Goal: Transaction & Acquisition: Purchase product/service

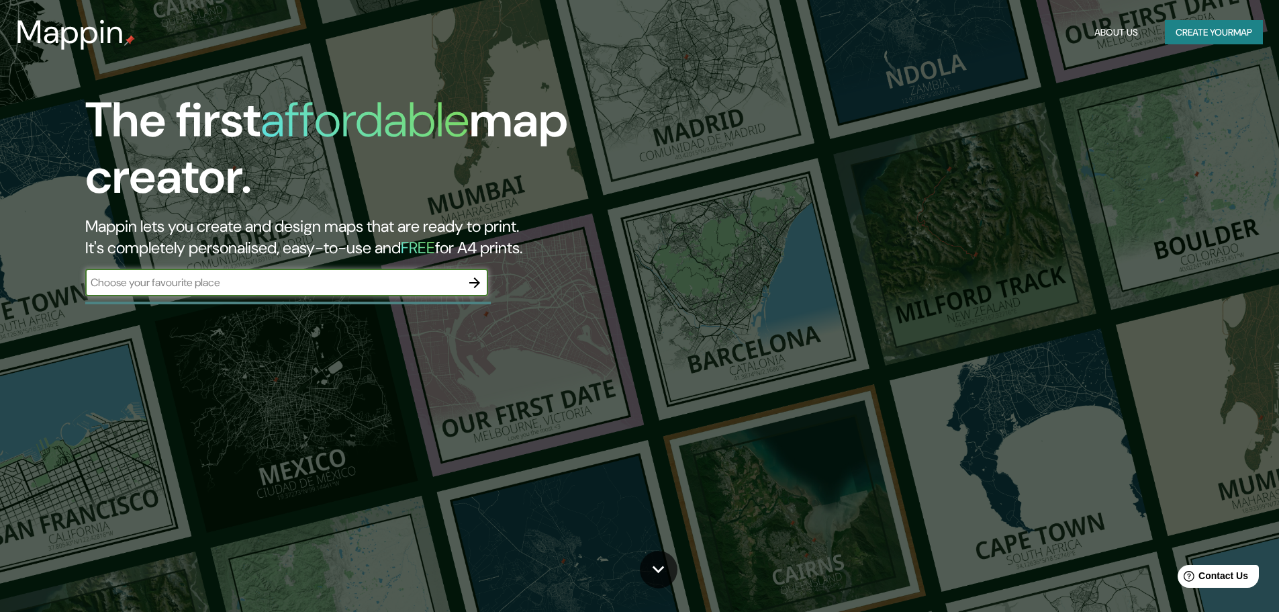
click at [1196, 33] on button "Create your map" at bounding box center [1214, 32] width 98 height 25
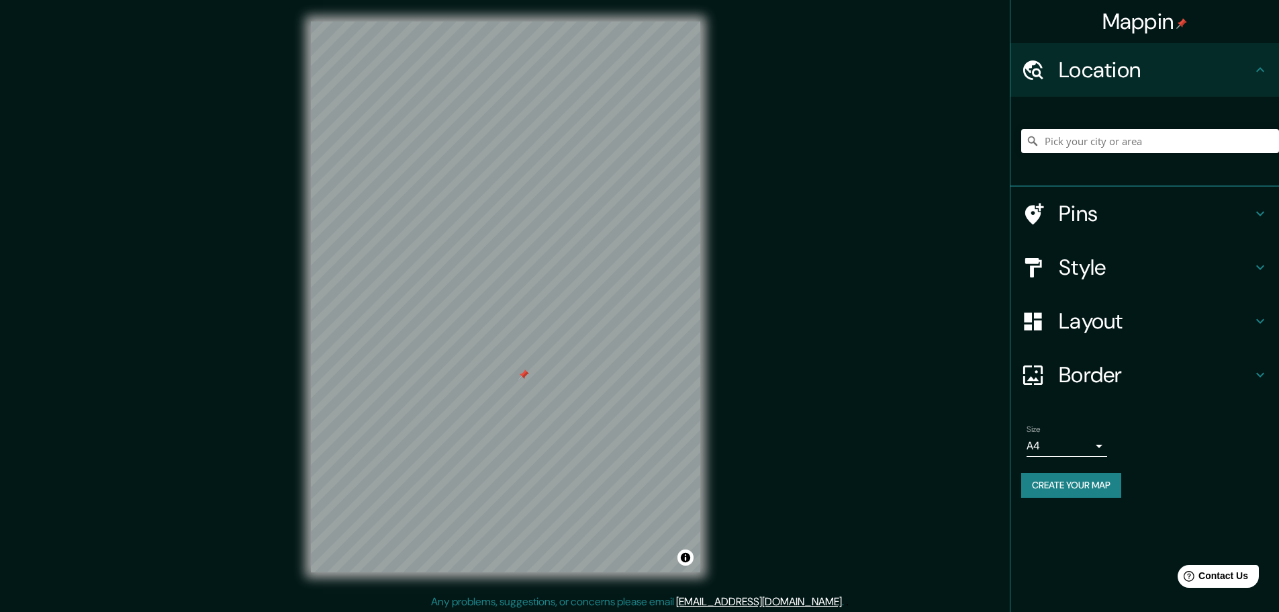
click at [1147, 271] on h4 "Style" at bounding box center [1155, 267] width 193 height 27
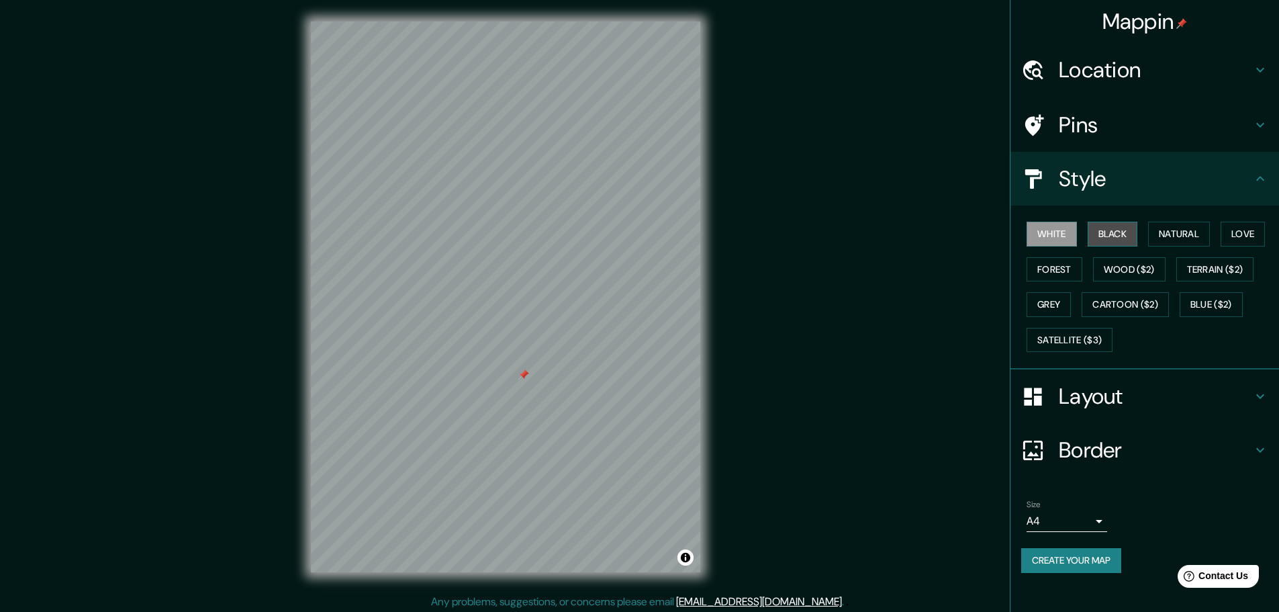
click at [1114, 229] on button "Black" at bounding box center [1113, 234] width 50 height 25
click at [1192, 230] on button "Natural" at bounding box center [1179, 234] width 62 height 25
click at [1245, 236] on button "Love" at bounding box center [1242, 234] width 44 height 25
click at [1041, 269] on button "Forest" at bounding box center [1054, 269] width 56 height 25
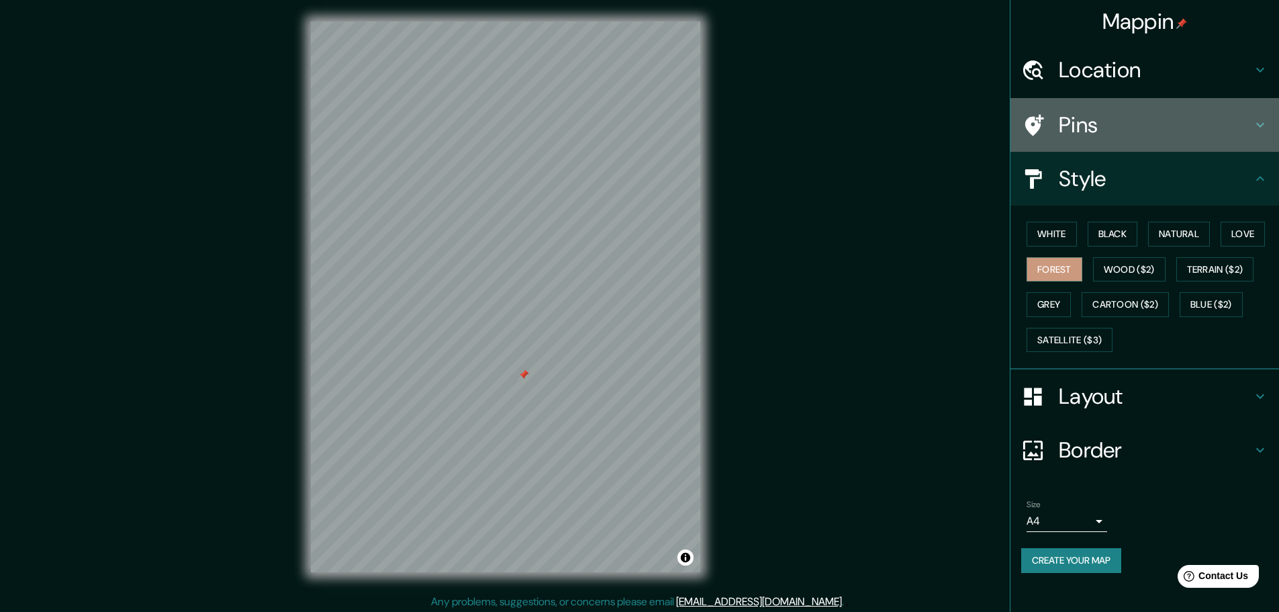
click at [1118, 126] on h4 "Pins" at bounding box center [1155, 124] width 193 height 27
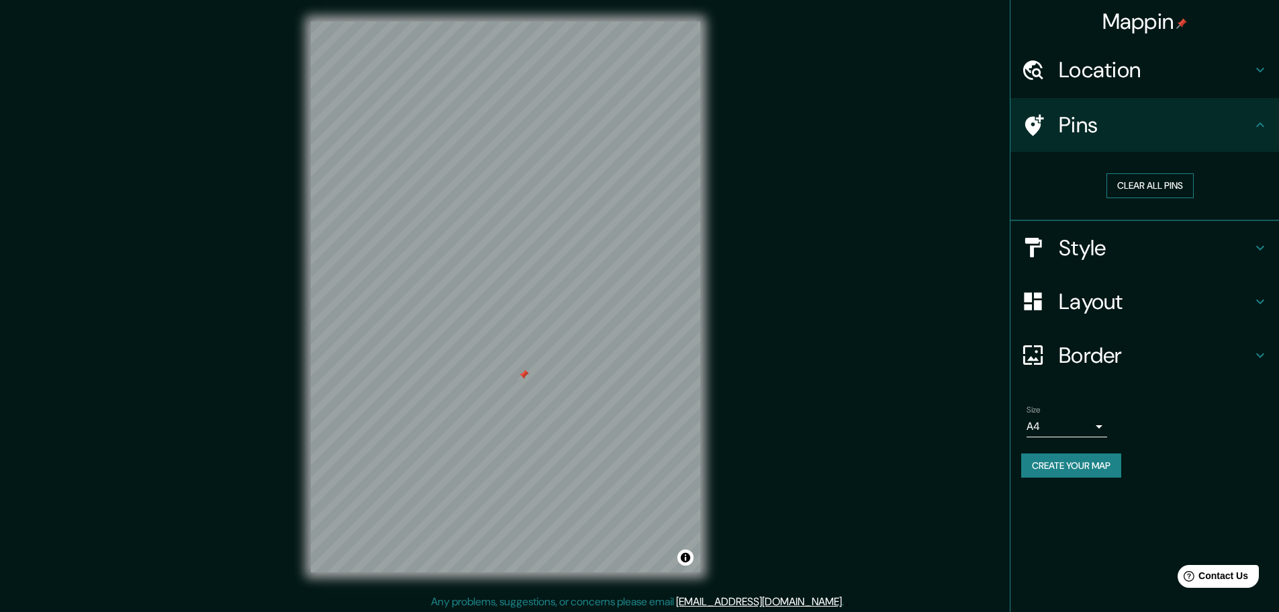
click at [1144, 181] on button "Clear all pins" at bounding box center [1149, 185] width 87 height 25
click at [1127, 234] on h4 "Style" at bounding box center [1155, 247] width 193 height 27
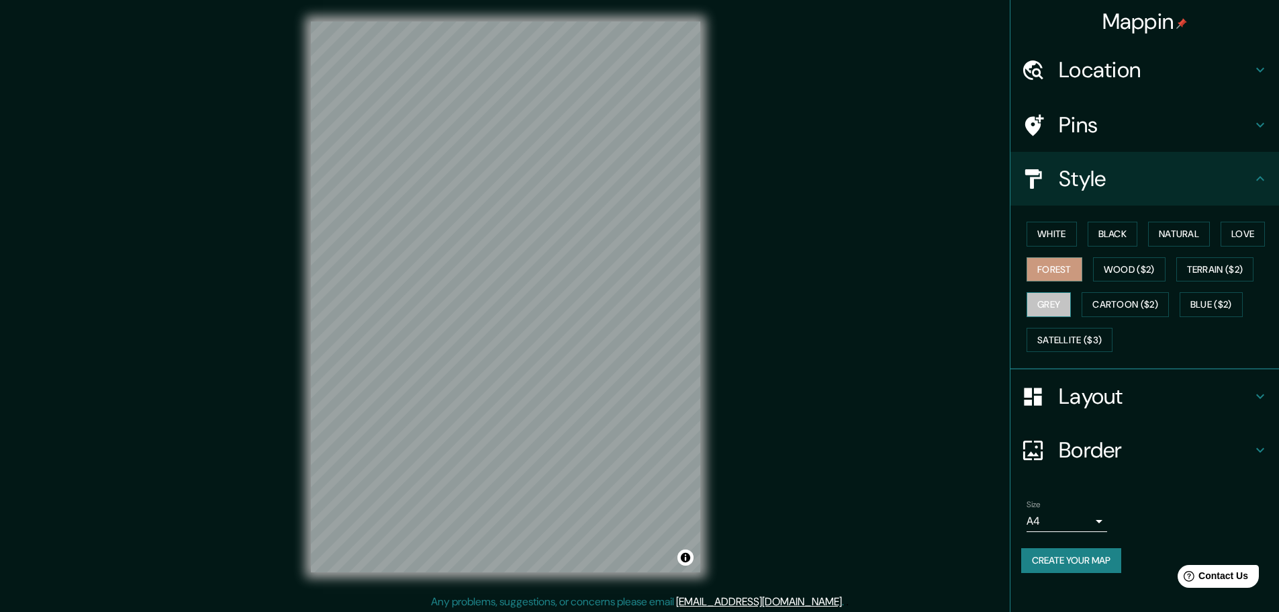
click at [1052, 302] on button "Grey" at bounding box center [1048, 304] width 44 height 25
click at [1118, 266] on button "Wood ($2)" at bounding box center [1129, 269] width 73 height 25
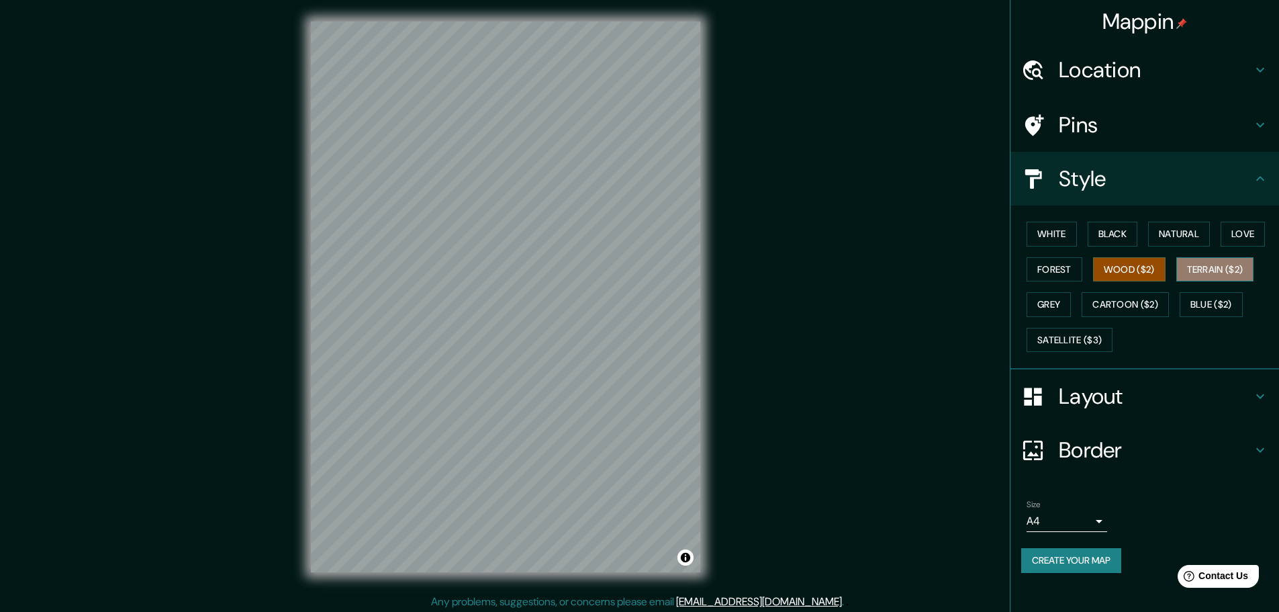
click at [1215, 266] on button "Terrain ($2)" at bounding box center [1215, 269] width 78 height 25
click at [1152, 265] on button "Wood ($2)" at bounding box center [1129, 269] width 73 height 25
click at [1057, 301] on button "Grey" at bounding box center [1048, 304] width 44 height 25
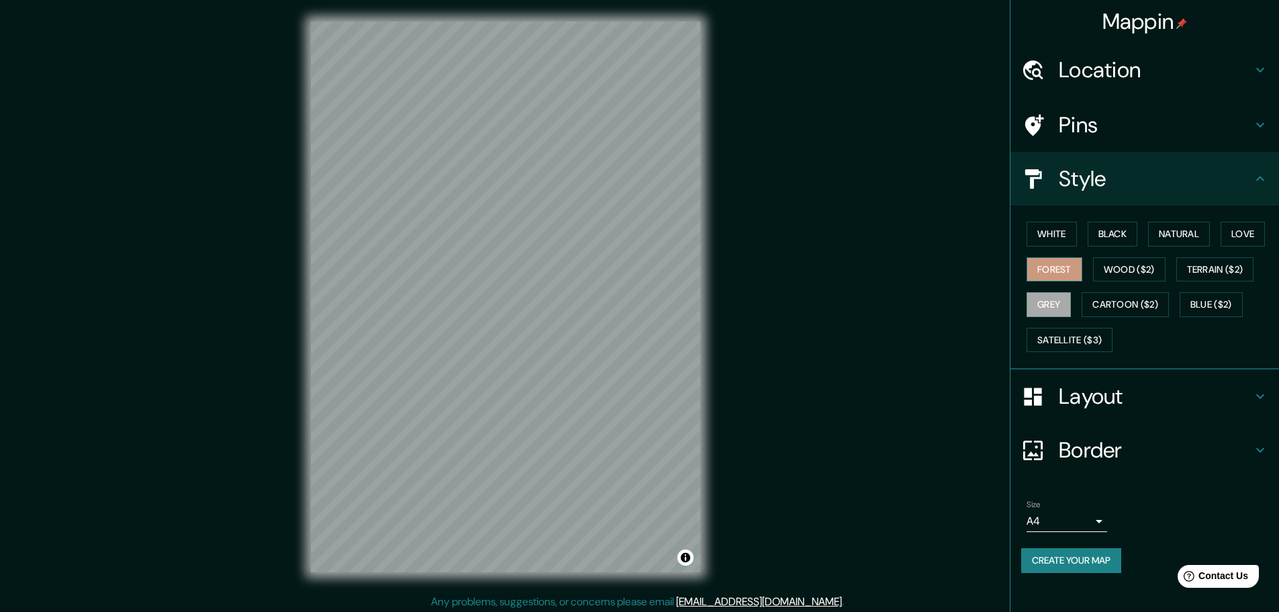
click at [1055, 257] on button "Forest" at bounding box center [1054, 269] width 56 height 25
click at [1200, 272] on button "Terrain ($2)" at bounding box center [1215, 269] width 78 height 25
click at [1214, 302] on button "Blue ($2)" at bounding box center [1210, 304] width 63 height 25
click at [1059, 272] on button "Forest" at bounding box center [1054, 269] width 56 height 25
